Goal: Task Accomplishment & Management: Manage account settings

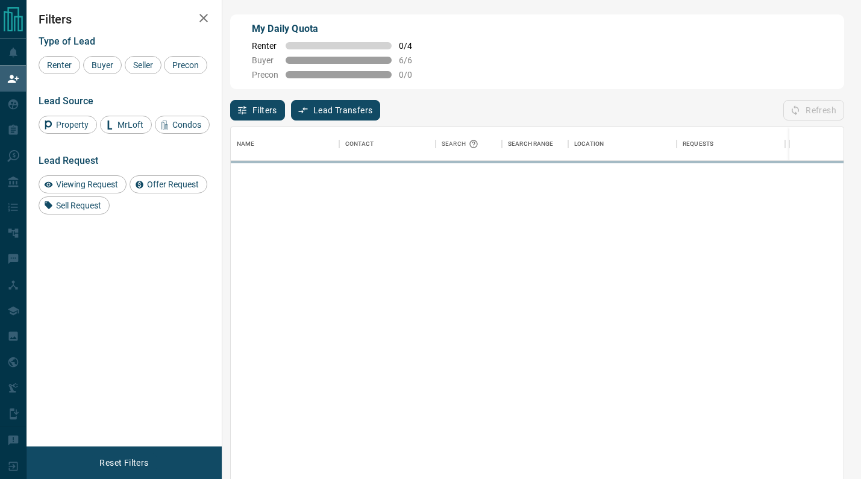
scroll to position [364, 613]
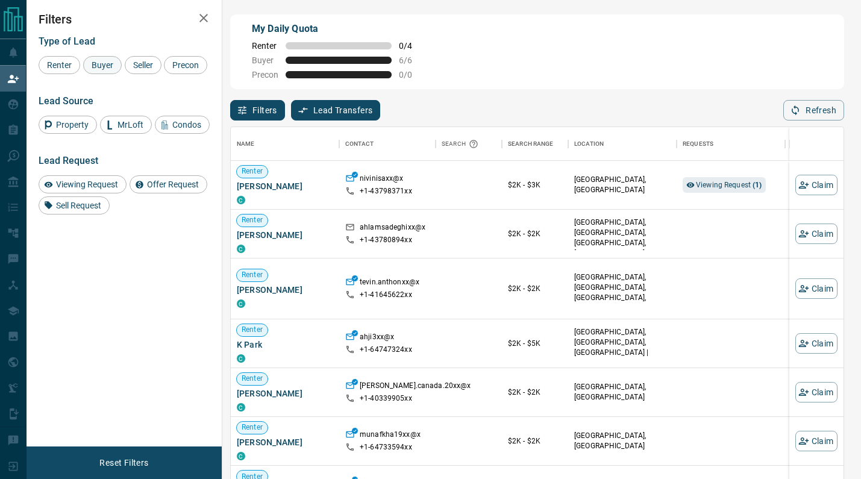
click at [110, 64] on span "Buyer" at bounding box center [102, 65] width 30 height 10
click at [136, 61] on span "Seller" at bounding box center [143, 65] width 28 height 10
click at [177, 69] on span "Precon" at bounding box center [185, 65] width 35 height 10
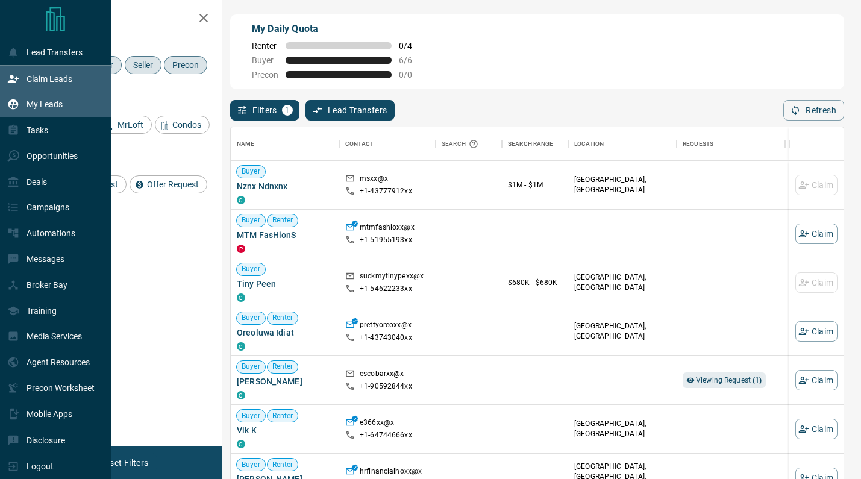
click at [33, 102] on p "My Leads" at bounding box center [45, 104] width 36 height 10
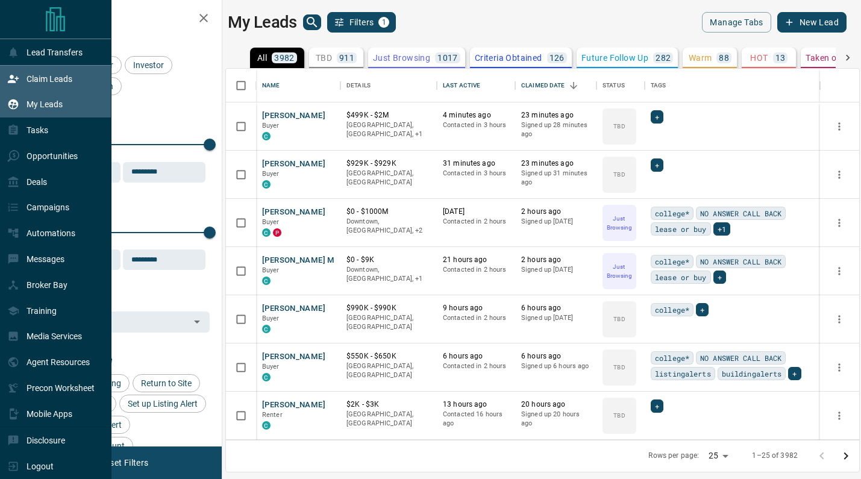
click at [30, 74] on p "Claim Leads" at bounding box center [50, 79] width 46 height 10
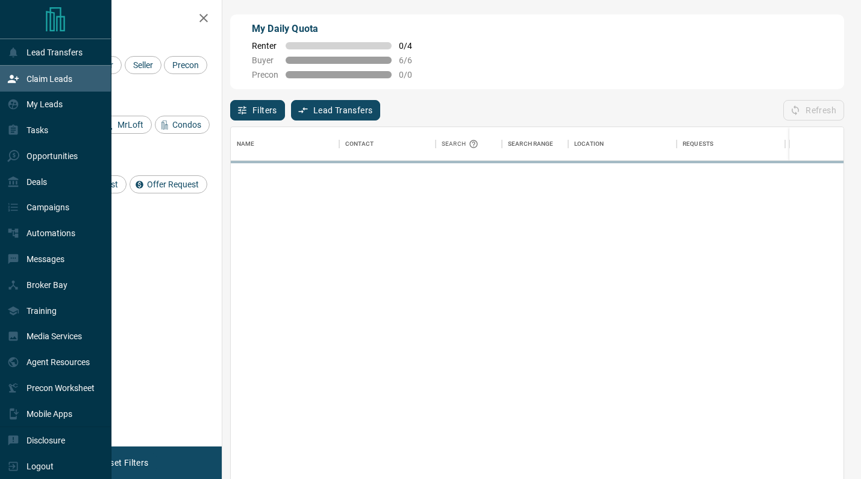
scroll to position [1, 1]
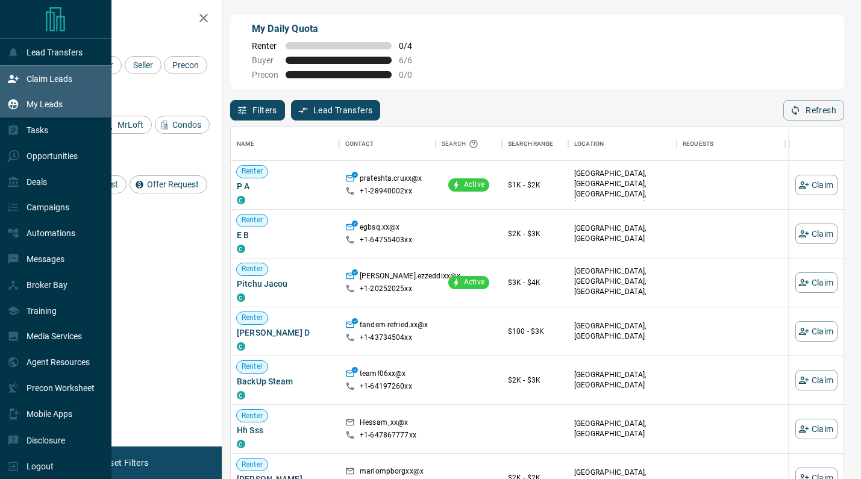
click at [31, 104] on p "My Leads" at bounding box center [45, 104] width 36 height 10
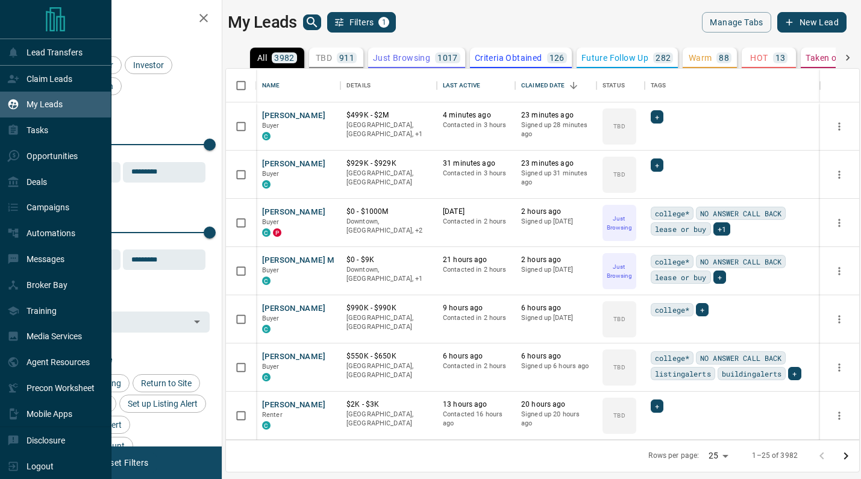
scroll to position [371, 633]
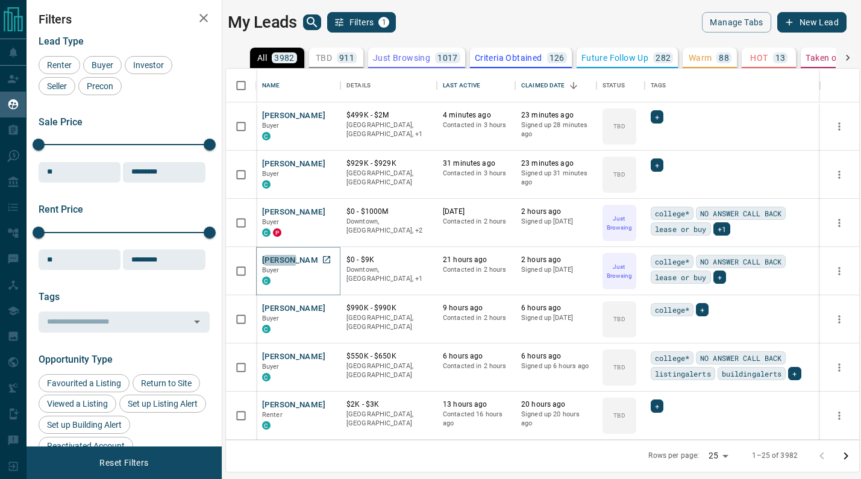
click at [278, 260] on button "[PERSON_NAME] M" at bounding box center [298, 260] width 73 height 11
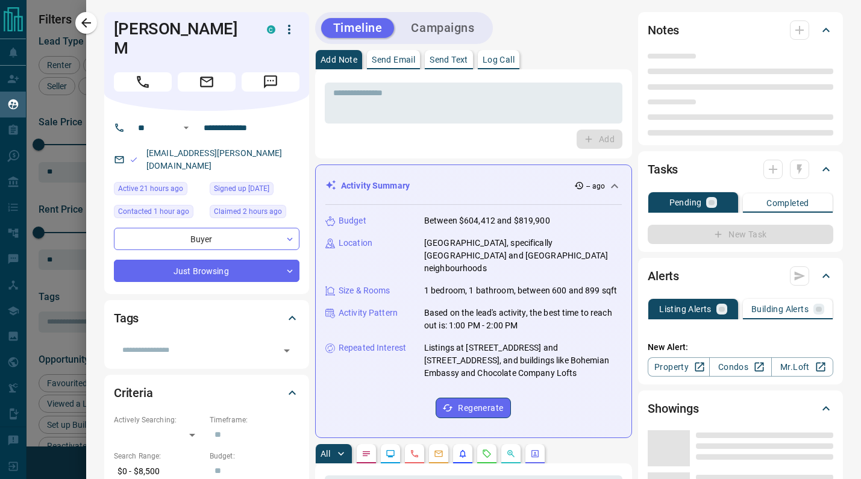
type input "**"
type input "**********"
type input "*"
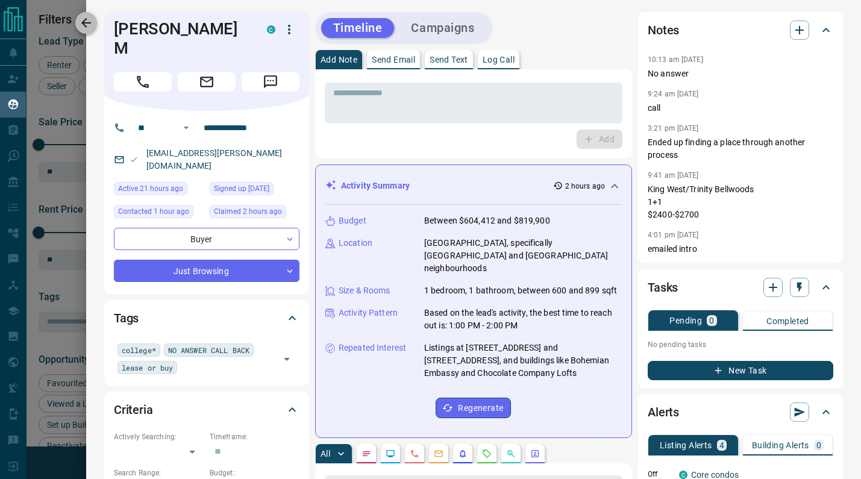
click at [88, 28] on icon "button" at bounding box center [86, 23] width 14 height 14
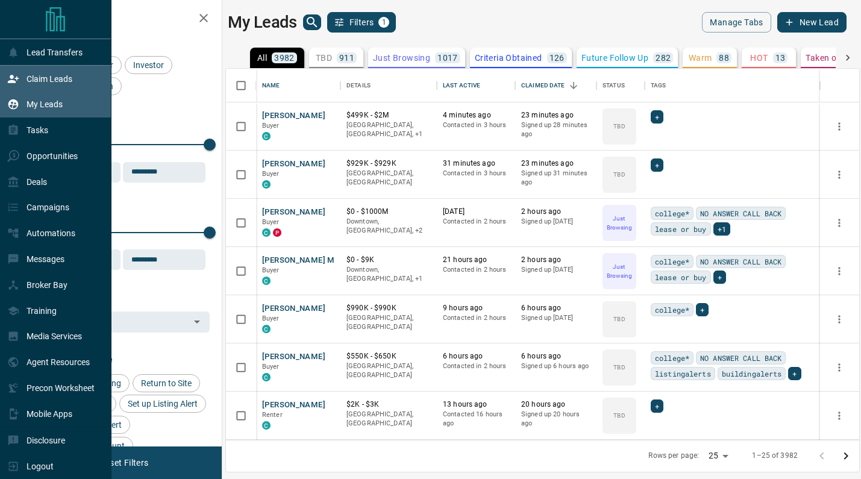
click at [35, 69] on div "Claim Leads" at bounding box center [39, 79] width 65 height 20
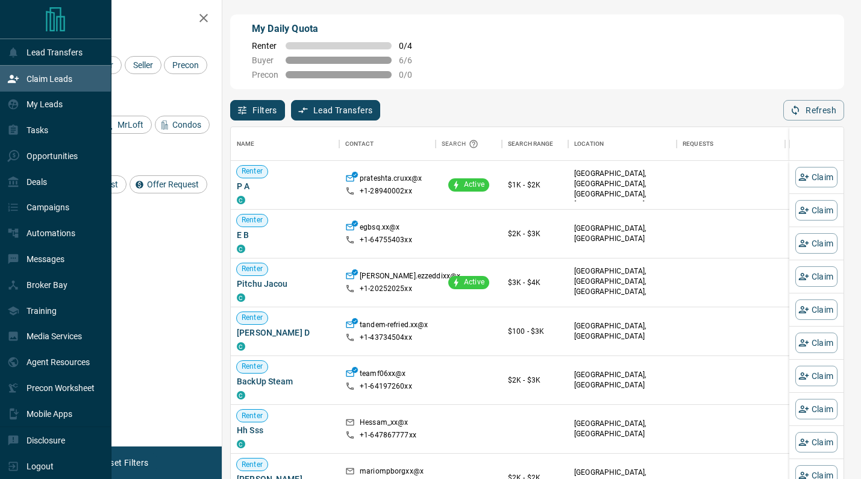
scroll to position [364, 613]
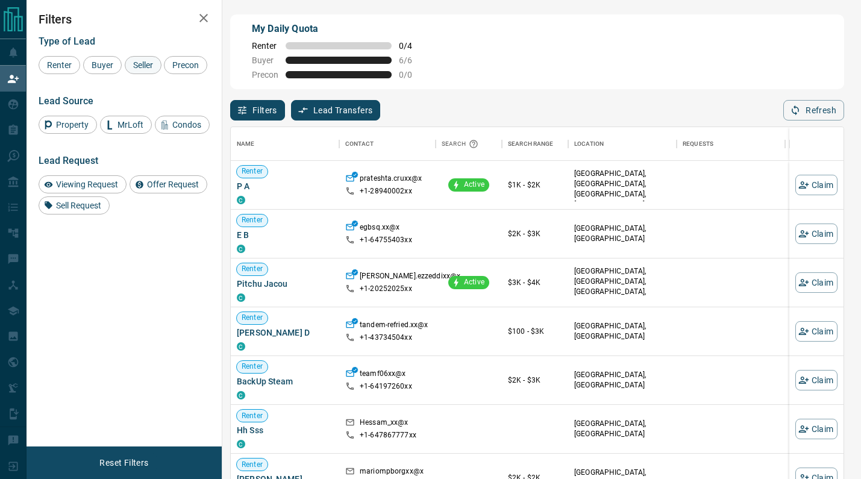
click at [131, 58] on div "Seller" at bounding box center [143, 65] width 37 height 18
click at [105, 61] on span "Buyer" at bounding box center [102, 65] width 30 height 10
click at [175, 63] on span "Precon" at bounding box center [185, 65] width 35 height 10
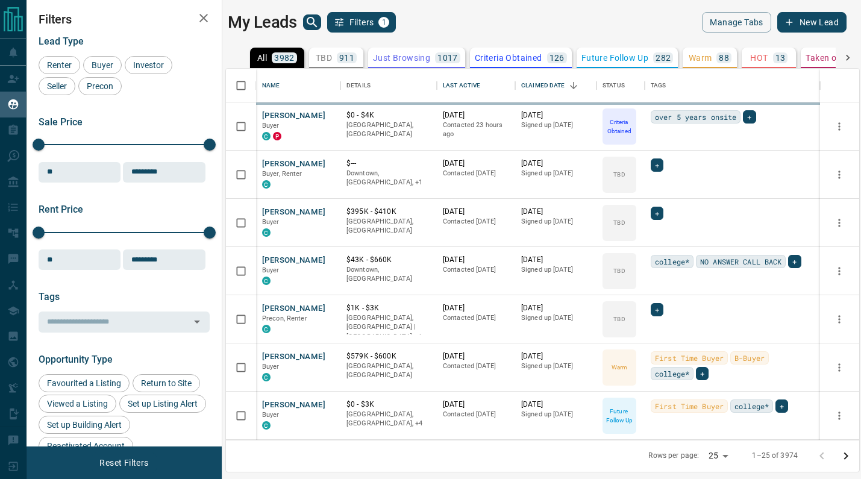
scroll to position [371, 633]
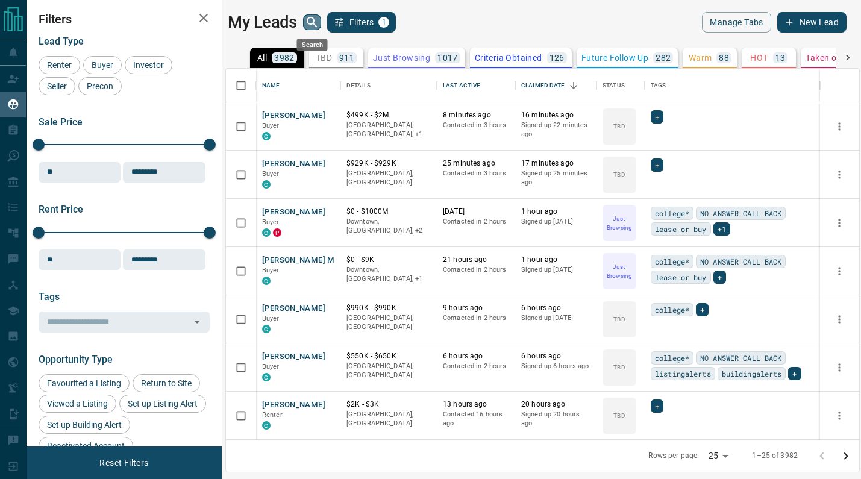
click at [321, 24] on button "search button" at bounding box center [312, 22] width 18 height 16
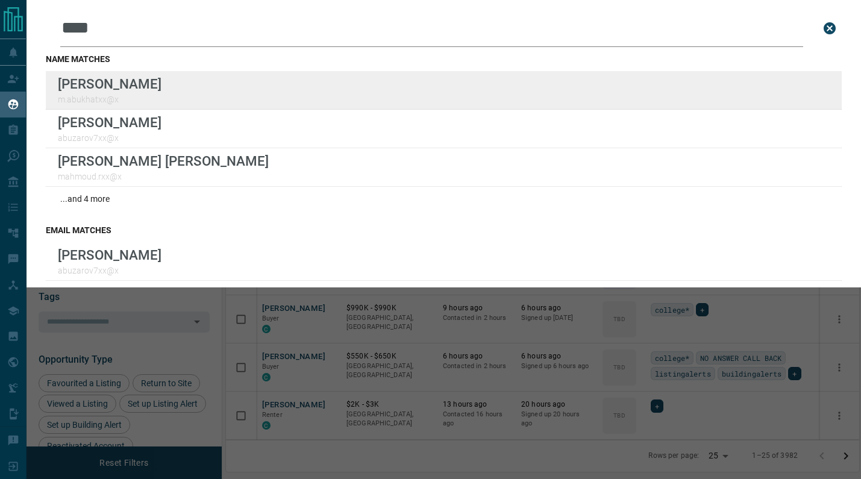
drag, startPoint x: 321, startPoint y: 24, endPoint x: 232, endPoint y: 80, distance: 104.8
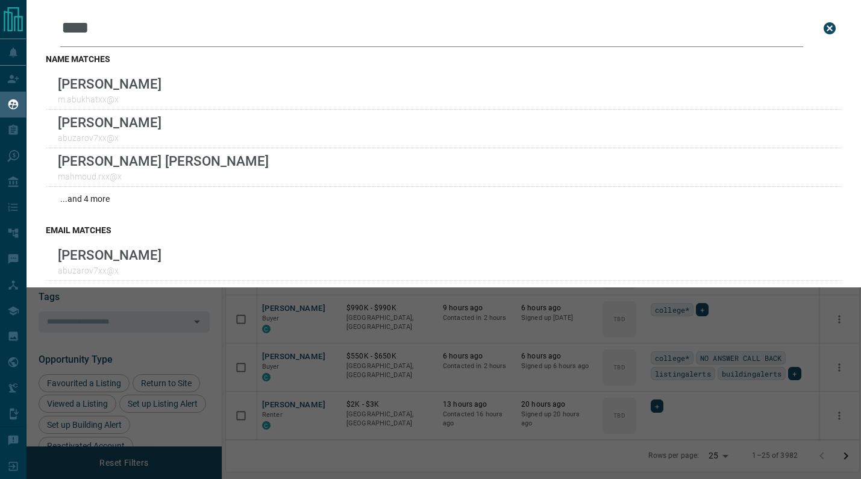
click at [151, 25] on input "****" at bounding box center [431, 28] width 743 height 37
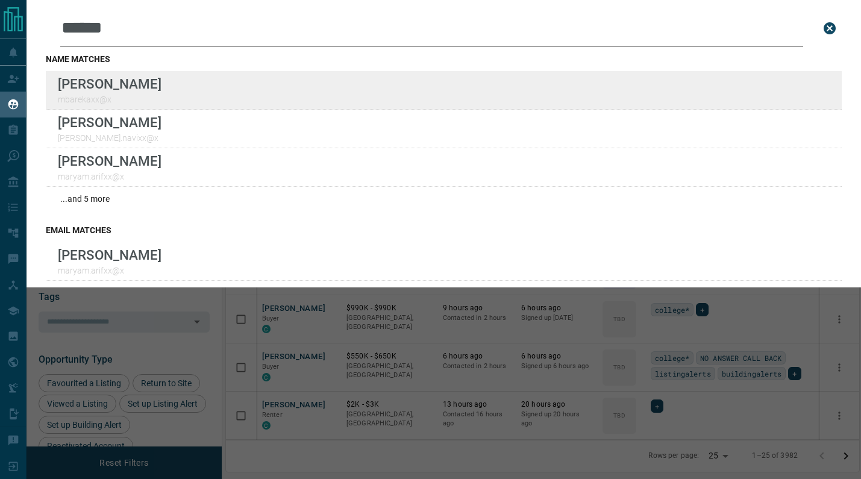
type input "******"
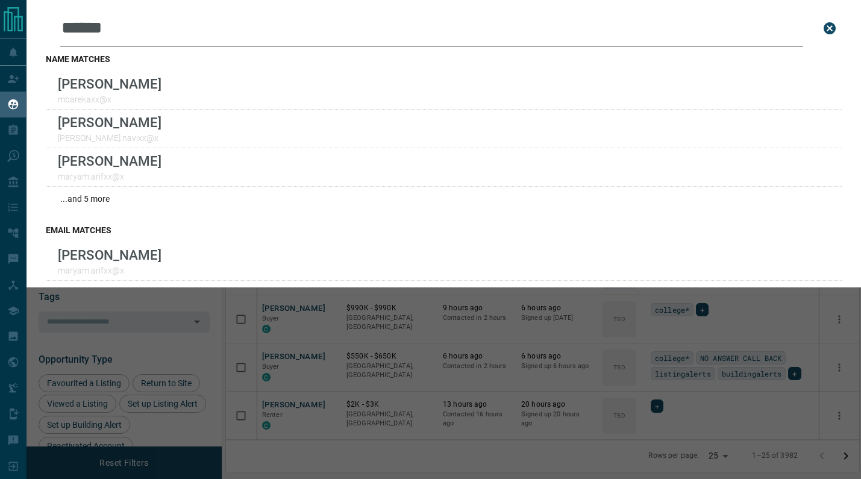
click at [826, 23] on icon "close search bar" at bounding box center [830, 28] width 14 height 14
